Goal: Information Seeking & Learning: Learn about a topic

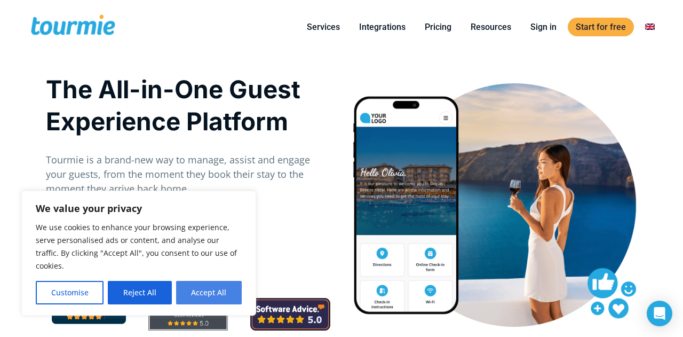
click at [220, 300] on button "Accept All" at bounding box center [209, 292] width 66 height 23
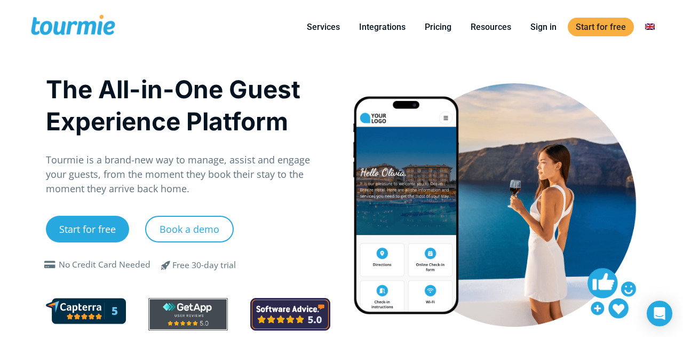
checkbox input "true"
click at [387, 31] on link "Integrations" at bounding box center [382, 26] width 62 height 13
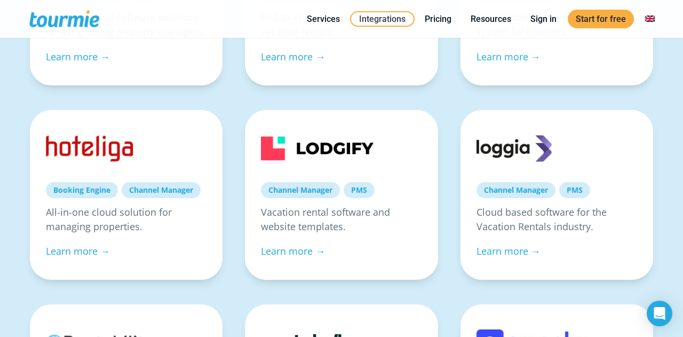
scroll to position [325, 0]
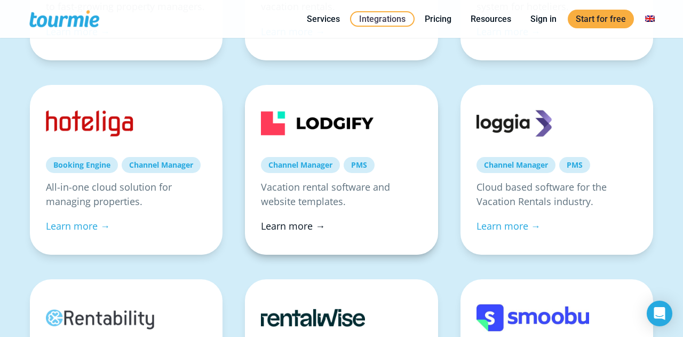
click at [294, 227] on link "Learn more →" at bounding box center [293, 225] width 64 height 13
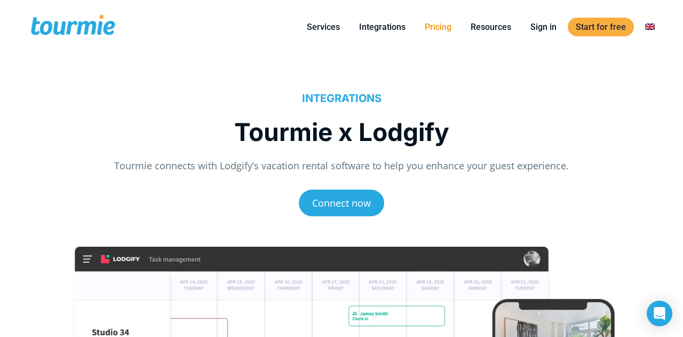
click at [439, 29] on link "Pricing" at bounding box center [438, 26] width 43 height 13
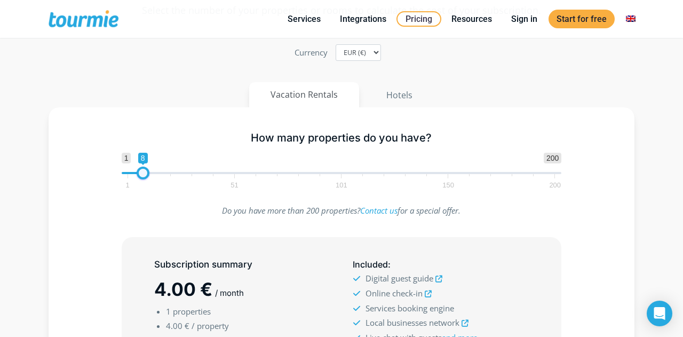
type input "9"
drag, startPoint x: 128, startPoint y: 169, endPoint x: 146, endPoint y: 174, distance: 18.9
click at [146, 174] on span at bounding box center [145, 172] width 13 height 13
click at [99, 215] on div "Do you have more than 200 properties? Contact us for a special offer." at bounding box center [341, 214] width 555 height 23
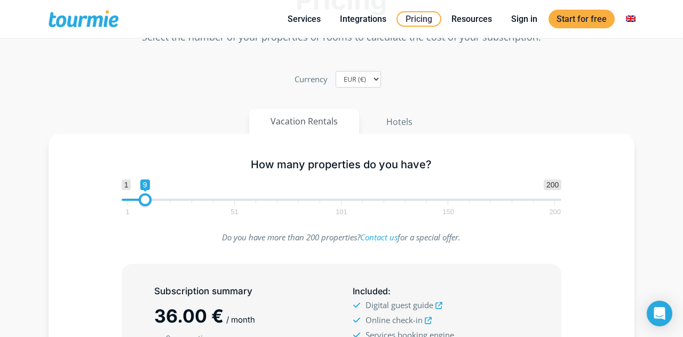
scroll to position [29, 0]
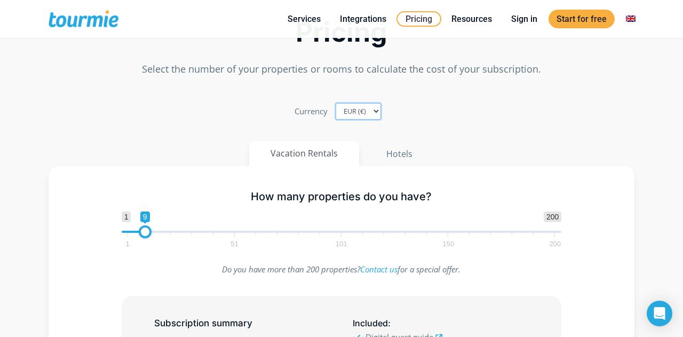
click at [367, 113] on select "EUR (€) USD ($) GBP (£)" at bounding box center [358, 111] width 45 height 17
select select "GBP"
click at [337, 103] on select "EUR (€) USD ($) GBP (£)" at bounding box center [358, 111] width 45 height 17
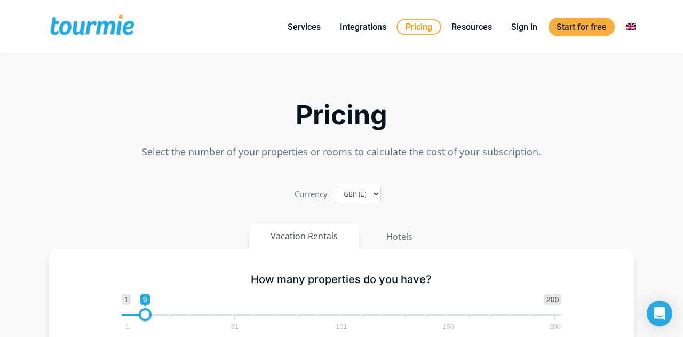
click at [431, 29] on link "Pricing" at bounding box center [418, 26] width 45 height 15
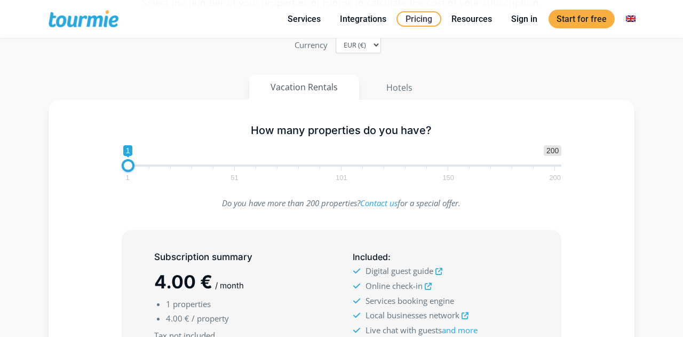
scroll to position [94, 0]
click at [365, 44] on select "EUR (€) USD ($) GBP (£)" at bounding box center [358, 45] width 45 height 17
select select "GBP"
click at [337, 37] on select "EUR (€) USD ($) GBP (£)" at bounding box center [358, 45] width 45 height 17
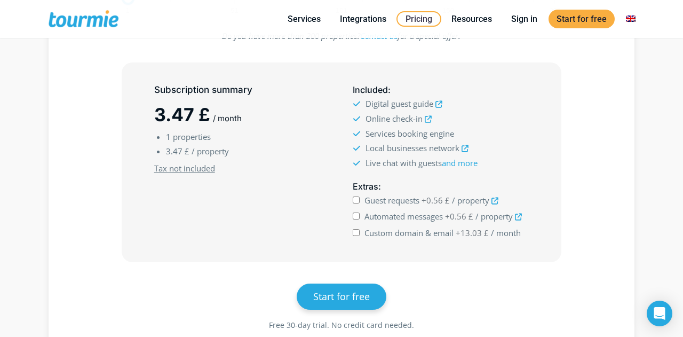
scroll to position [266, 0]
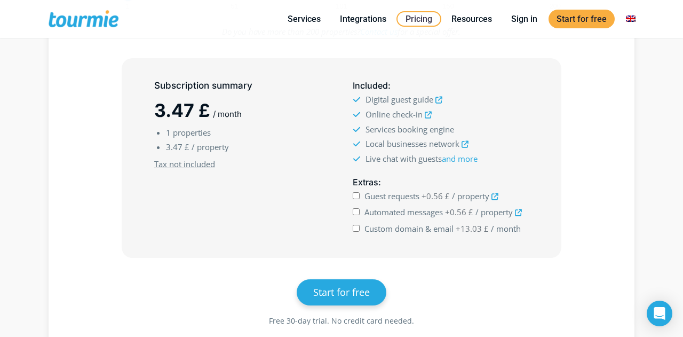
click at [494, 196] on icon at bounding box center [494, 196] width 7 height 7
click at [518, 213] on icon at bounding box center [518, 212] width 7 height 7
click at [426, 225] on span "Custom domain & email" at bounding box center [408, 228] width 89 height 11
click at [360, 225] on input "Custom domain & email +13.03 £ / month" at bounding box center [356, 228] width 7 height 7
click at [422, 225] on span "Custom domain & email" at bounding box center [408, 228] width 89 height 11
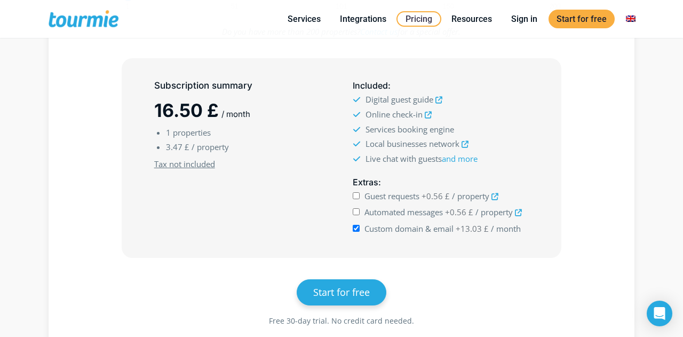
click at [360, 225] on input "Custom domain & email +13.03 £ / month" at bounding box center [356, 228] width 7 height 7
checkbox input "false"
click at [622, 188] on div "How many properties do you have? 1 200 0 0 1 1 51 101 150 200 1 Do you have mor…" at bounding box center [342, 142] width 586 height 426
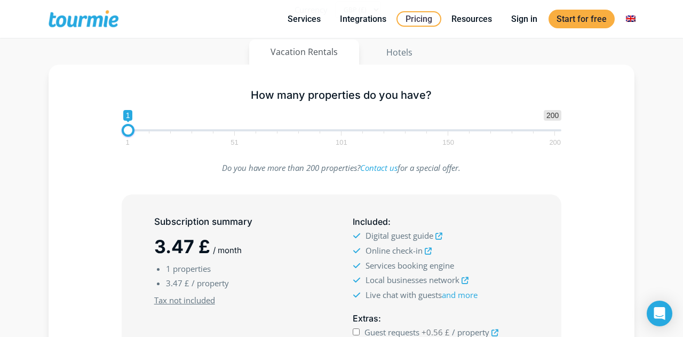
scroll to position [129, 0]
click at [389, 46] on button "Hotels" at bounding box center [399, 54] width 70 height 26
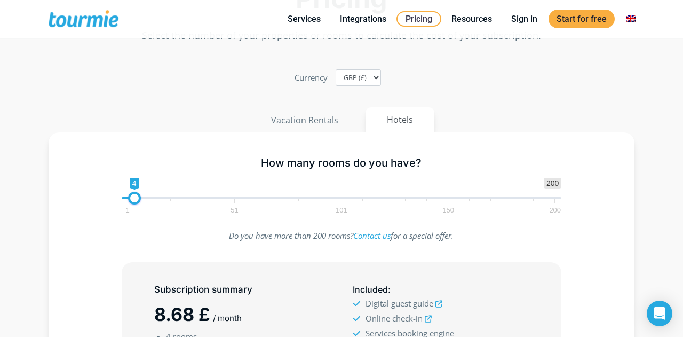
scroll to position [47, 0]
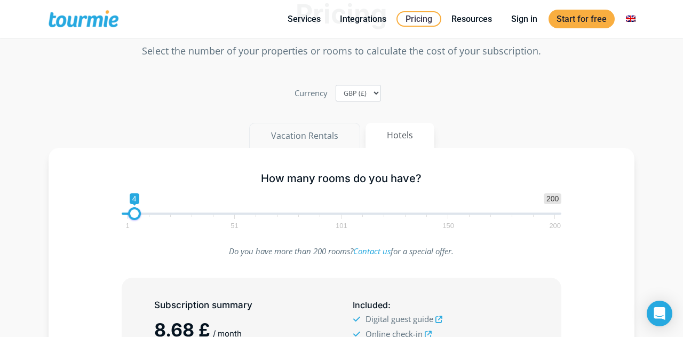
click at [314, 138] on button "Vacation Rentals" at bounding box center [304, 136] width 111 height 26
click at [137, 213] on span at bounding box center [342, 213] width 440 height 2
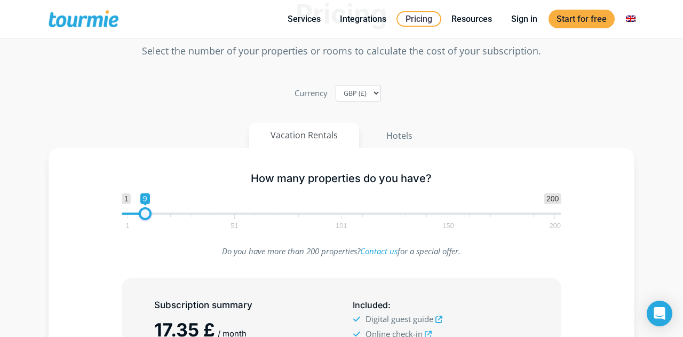
drag, startPoint x: 140, startPoint y: 213, endPoint x: 149, endPoint y: 214, distance: 9.1
click at [149, 214] on span at bounding box center [145, 213] width 13 height 13
click at [169, 254] on p "Do you have more than 200 properties? Contact us for a special offer." at bounding box center [342, 251] width 440 height 14
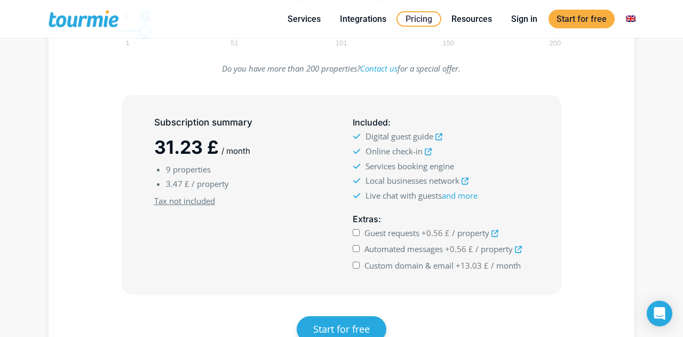
scroll to position [214, 0]
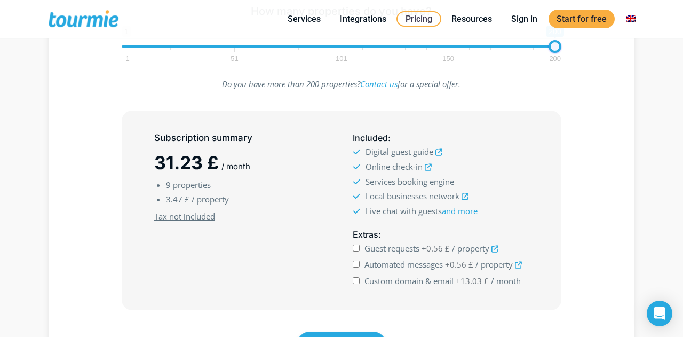
drag, startPoint x: 141, startPoint y: 44, endPoint x: 624, endPoint y: 60, distance: 483.1
click at [624, 60] on div "How many properties do you have? 1 200 0 0 200 1 51 101 150 200 200 Do you have…" at bounding box center [342, 194] width 586 height 426
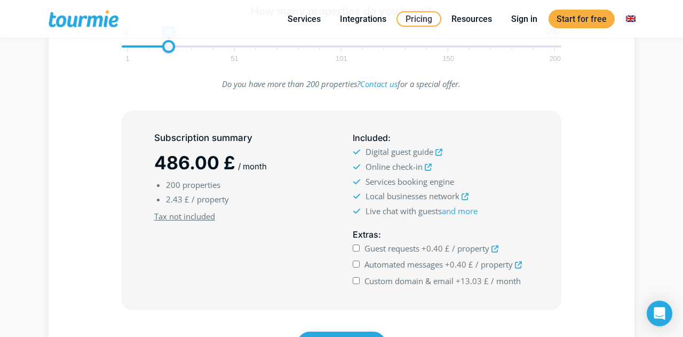
drag, startPoint x: 555, startPoint y: 51, endPoint x: 168, endPoint y: 65, distance: 387.6
click at [168, 65] on div "How many properties do you have? 1 200 0 0 20 1 51 101 150 200 20" at bounding box center [341, 31] width 463 height 69
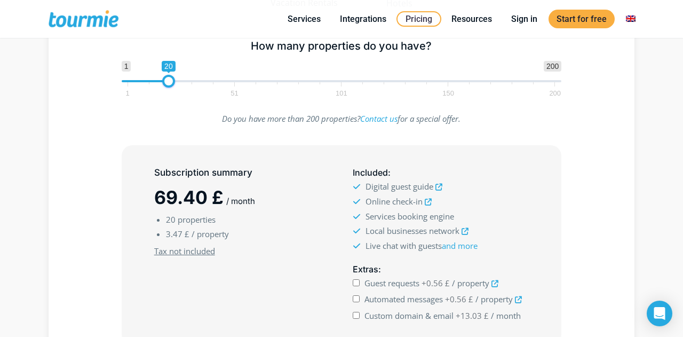
scroll to position [175, 0]
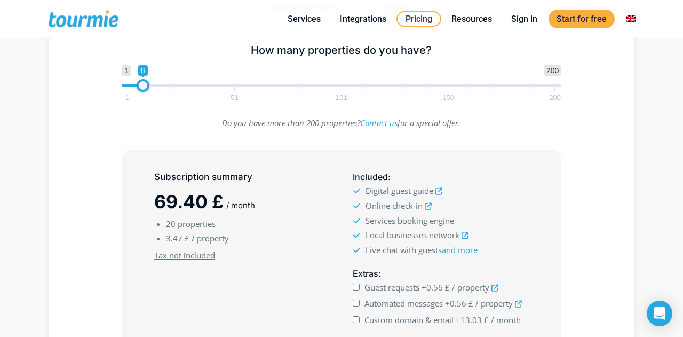
type input "9"
drag, startPoint x: 170, startPoint y: 86, endPoint x: 147, endPoint y: 89, distance: 23.7
click at [147, 89] on span at bounding box center [145, 85] width 13 height 13
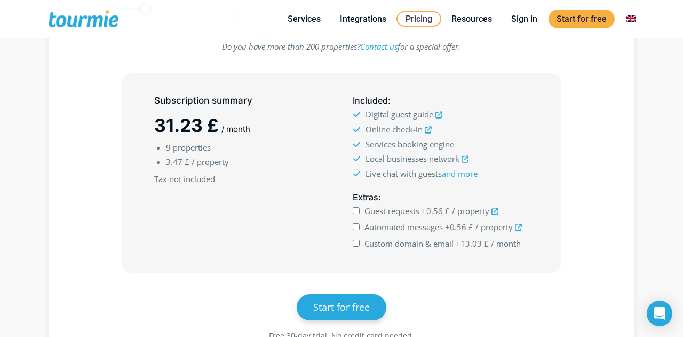
scroll to position [258, 0]
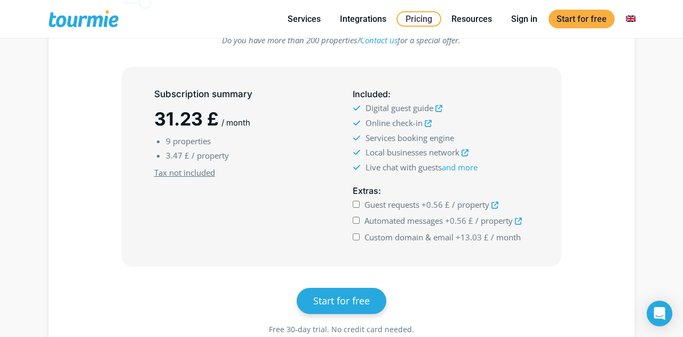
click at [433, 237] on span "Custom domain & email" at bounding box center [408, 237] width 89 height 11
click at [360, 237] on input "Custom domain & email +13.03 £ / month" at bounding box center [356, 236] width 7 height 7
click at [433, 237] on span "Custom domain & email" at bounding box center [408, 237] width 89 height 11
click at [360, 237] on input "Custom domain & email +13.03 £ / month" at bounding box center [356, 236] width 7 height 7
checkbox input "false"
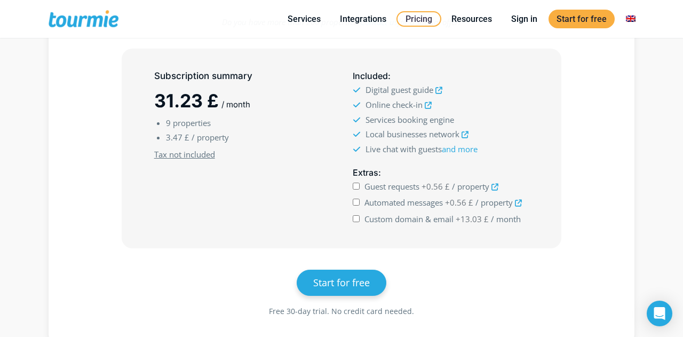
scroll to position [261, 0]
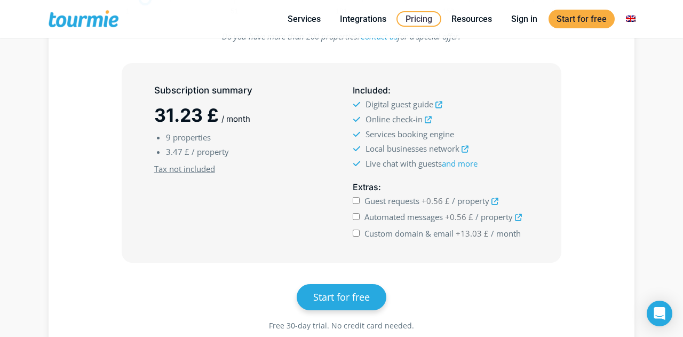
click at [438, 102] on icon at bounding box center [438, 104] width 7 height 7
click at [427, 118] on icon at bounding box center [428, 119] width 7 height 7
click at [468, 146] on icon at bounding box center [465, 149] width 7 height 7
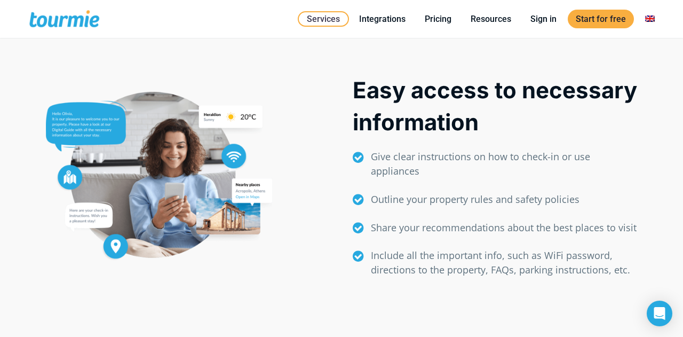
scroll to position [445, 0]
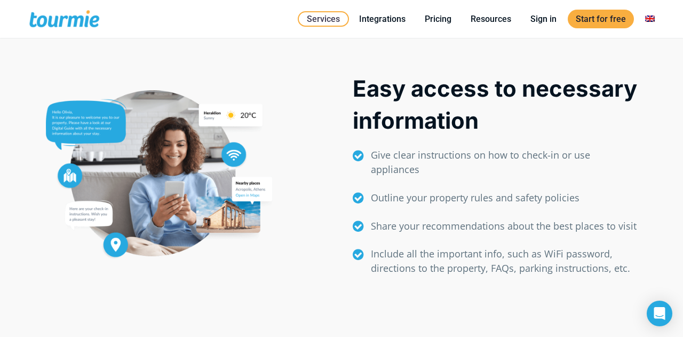
click at [438, 102] on p "Easy access to necessary information" at bounding box center [495, 105] width 284 height 64
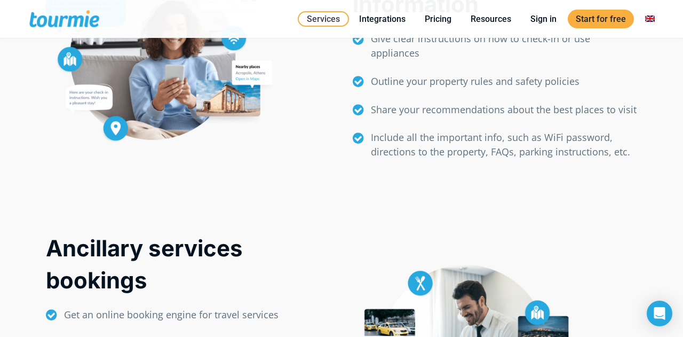
scroll to position [569, 0]
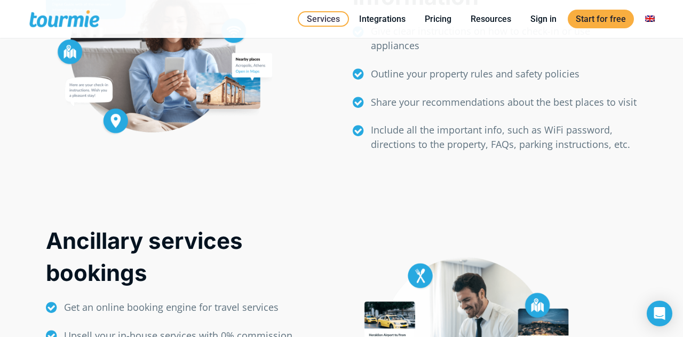
click at [426, 142] on p "Include all the important info, such as WiFi password, directions to the proper…" at bounding box center [504, 137] width 266 height 29
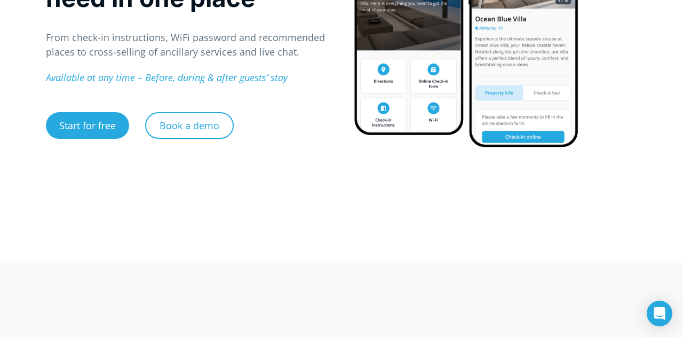
scroll to position [0, 0]
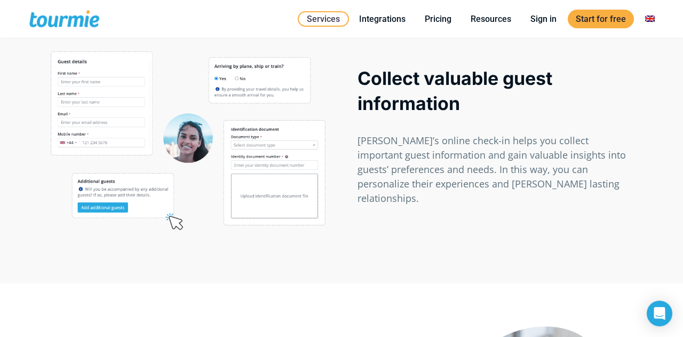
scroll to position [516, 0]
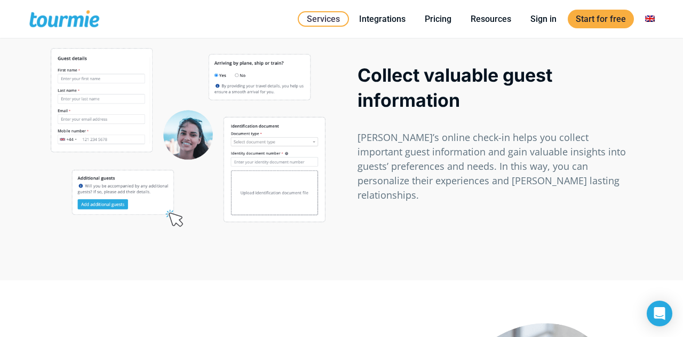
click at [368, 227] on div "Collect valuable guest information Tourmie’s online check-in helps you collect …" at bounding box center [494, 137] width 307 height 200
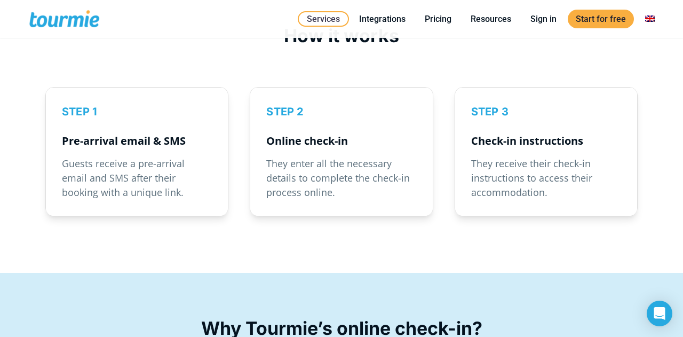
scroll to position [1453, 0]
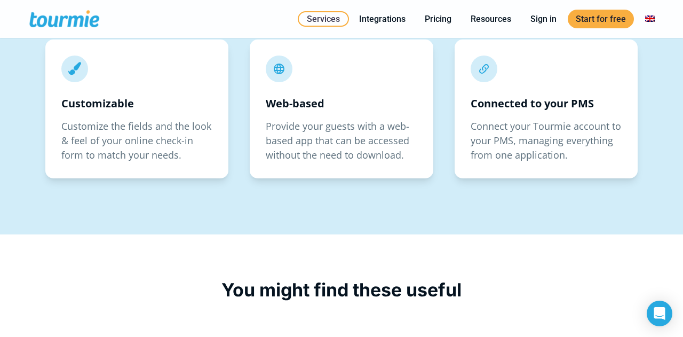
click at [359, 221] on div "Why Tourmie’s online check-in?   Customizable Customize the fields and the lo…" at bounding box center [341, 83] width 683 height 301
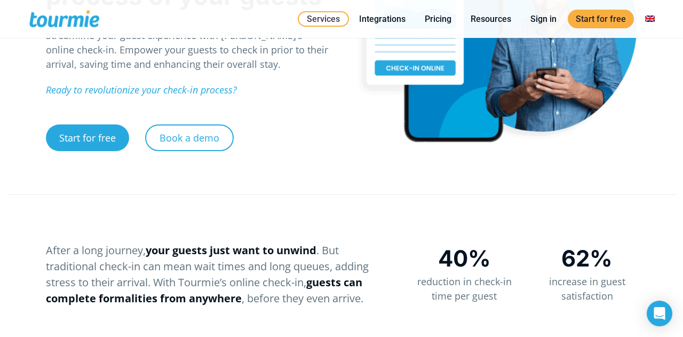
scroll to position [0, 0]
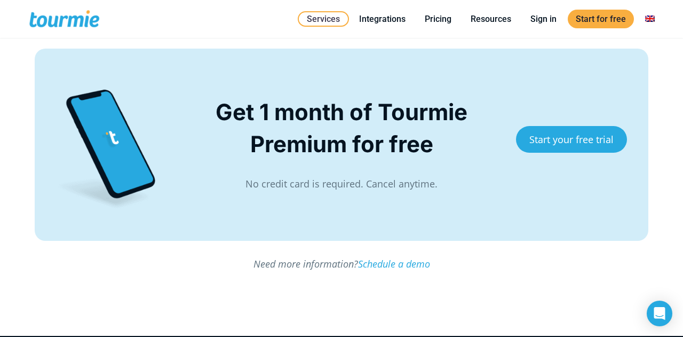
scroll to position [1913, 0]
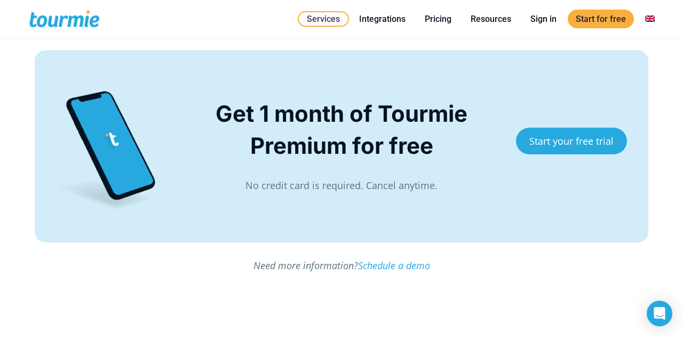
click at [390, 179] on span "No credit card is required. Cancel anytime." at bounding box center [341, 185] width 192 height 13
click at [419, 189] on span "No credit card is required. Cancel anytime." at bounding box center [341, 185] width 192 height 13
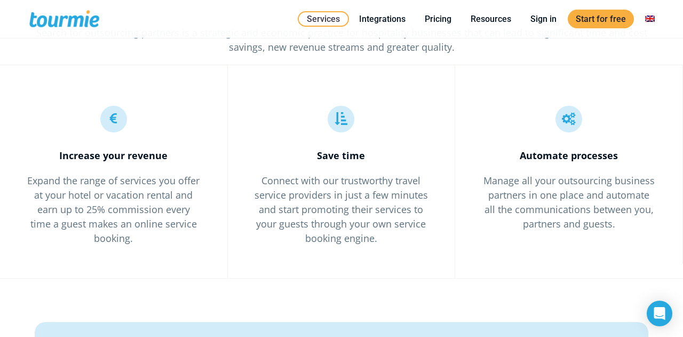
scroll to position [1638, 0]
